Goal: Information Seeking & Learning: Learn about a topic

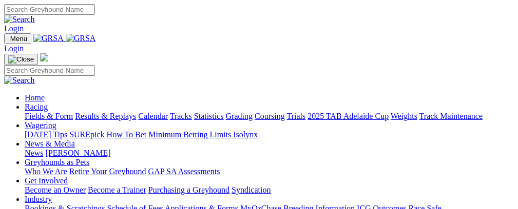
scroll to position [380, 0]
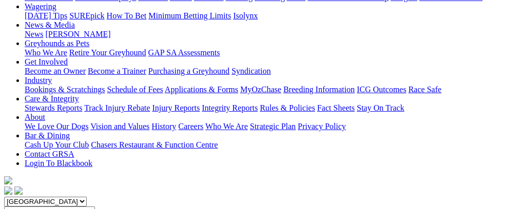
scroll to position [145, 0]
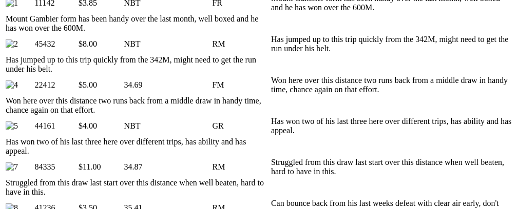
scroll to position [0, 48]
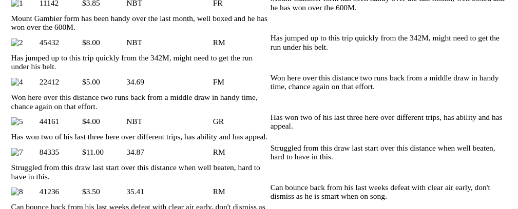
scroll to position [0, 40]
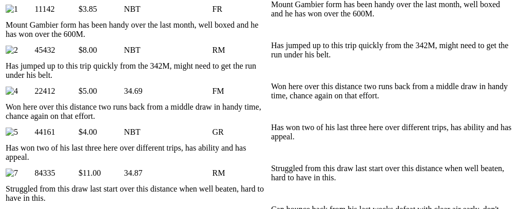
scroll to position [0, 48]
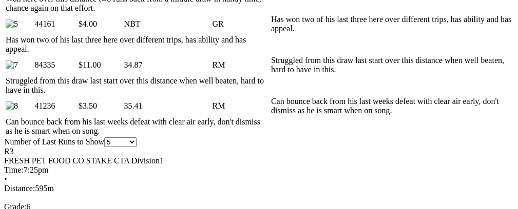
scroll to position [763, 0]
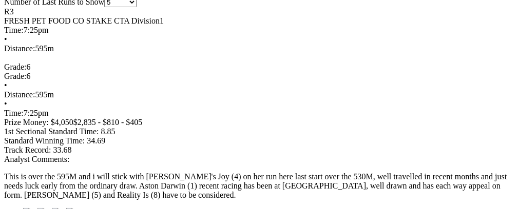
scroll to position [820, 0]
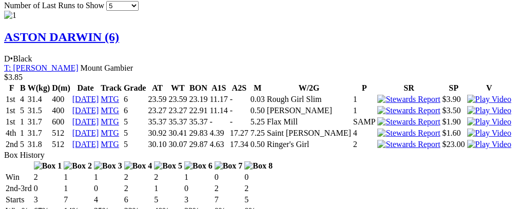
scroll to position [1095, 0]
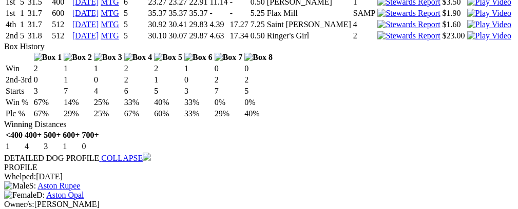
scroll to position [1265, 0]
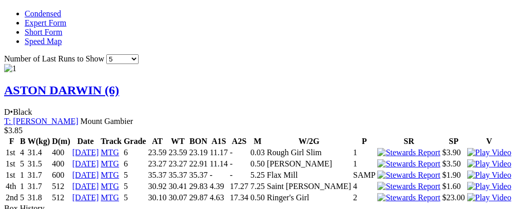
scroll to position [1057, 0]
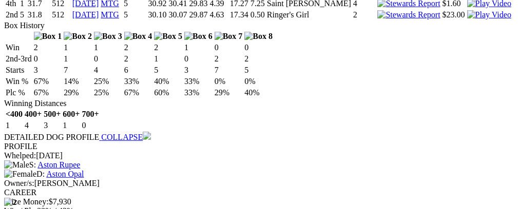
scroll to position [1228, 0]
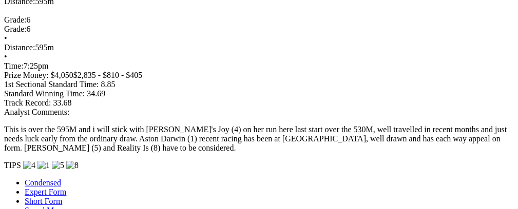
scroll to position [0, 41]
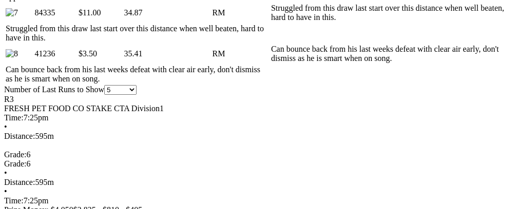
scroll to position [0, 35]
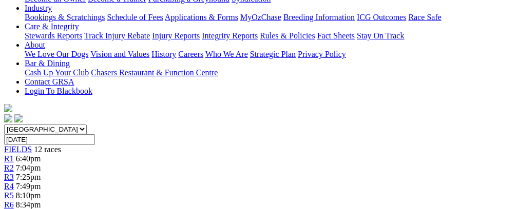
scroll to position [0, 0]
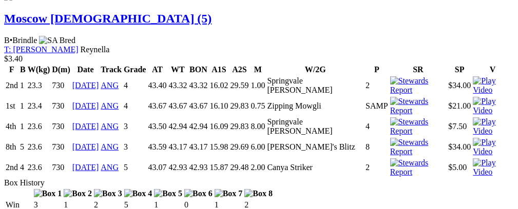
scroll to position [1172, 0]
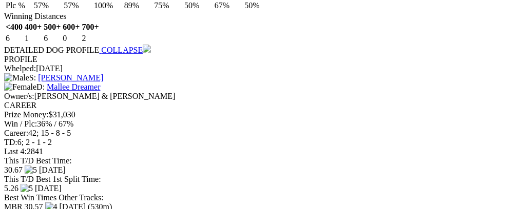
scroll to position [0, 37]
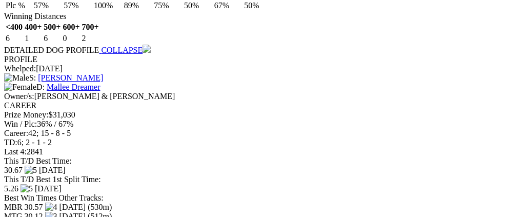
drag, startPoint x: 231, startPoint y: 202, endPoint x: 427, endPoint y: 199, distance: 196.0
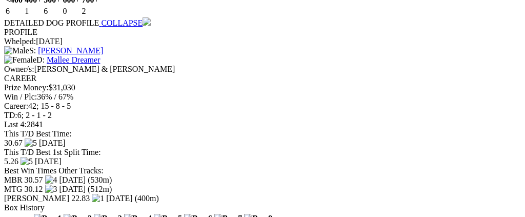
drag, startPoint x: 259, startPoint y: 202, endPoint x: 369, endPoint y: 179, distance: 112.2
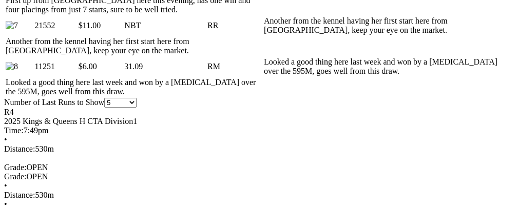
scroll to position [0, 0]
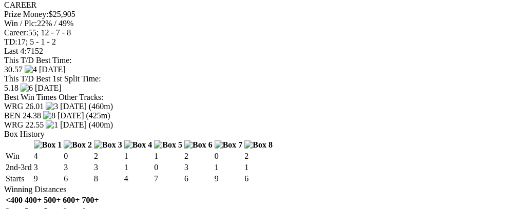
scroll to position [1562, 0]
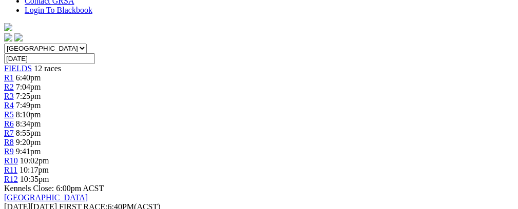
scroll to position [0, 0]
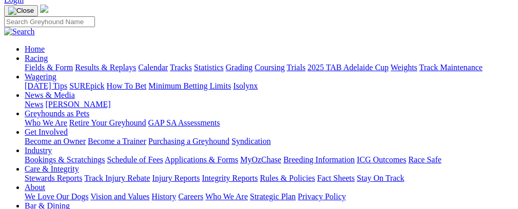
scroll to position [32, 0]
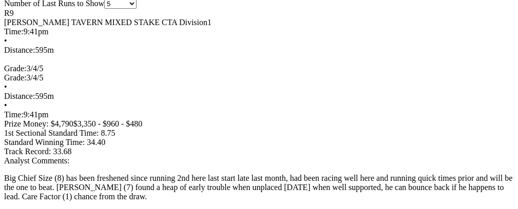
scroll to position [836, 0]
